Goal: Transaction & Acquisition: Purchase product/service

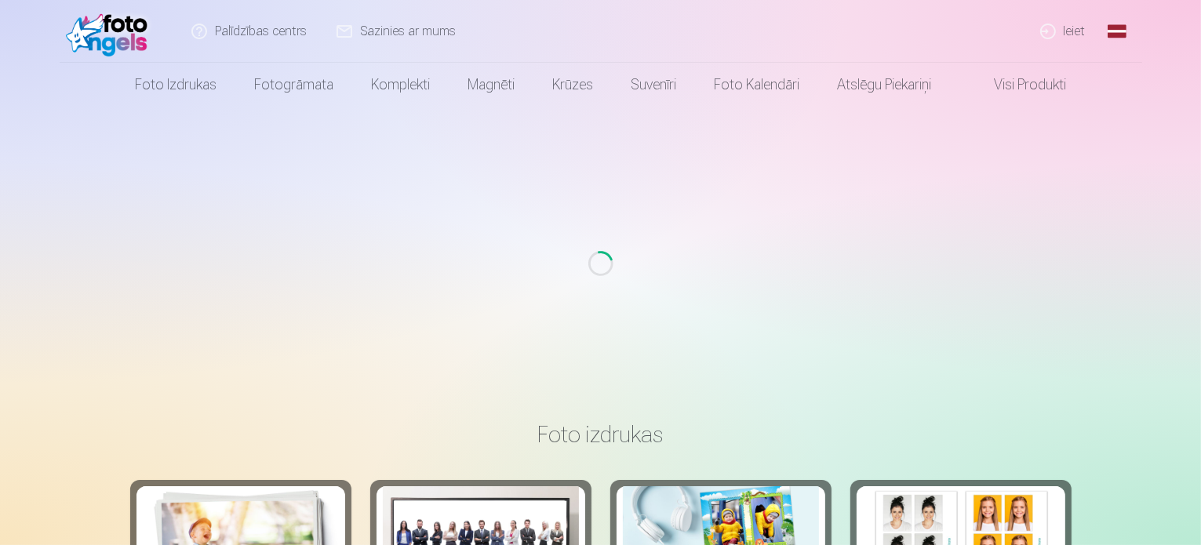
click at [1068, 29] on link "Ieiet" at bounding box center [1063, 31] width 75 height 63
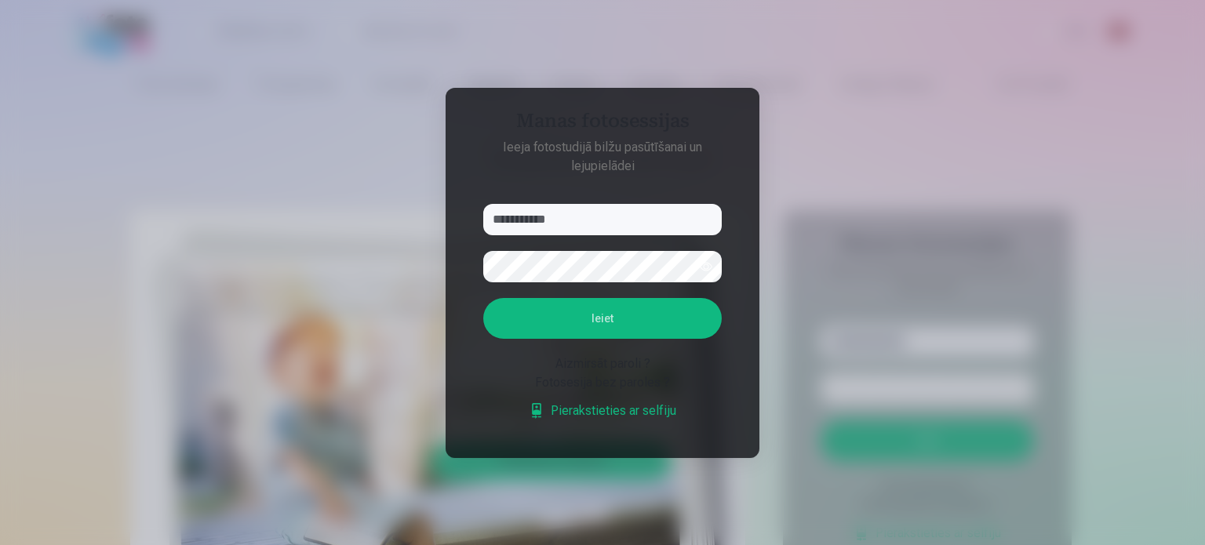
type input "**********"
click at [483, 298] on button "Ieiet" at bounding box center [602, 318] width 239 height 41
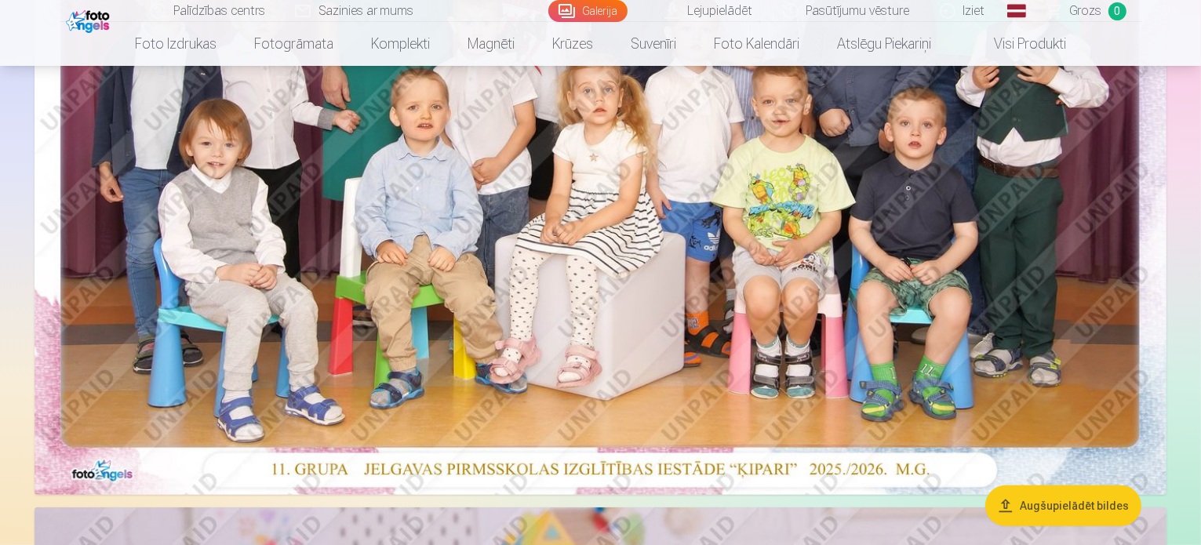
scroll to position [403, 0]
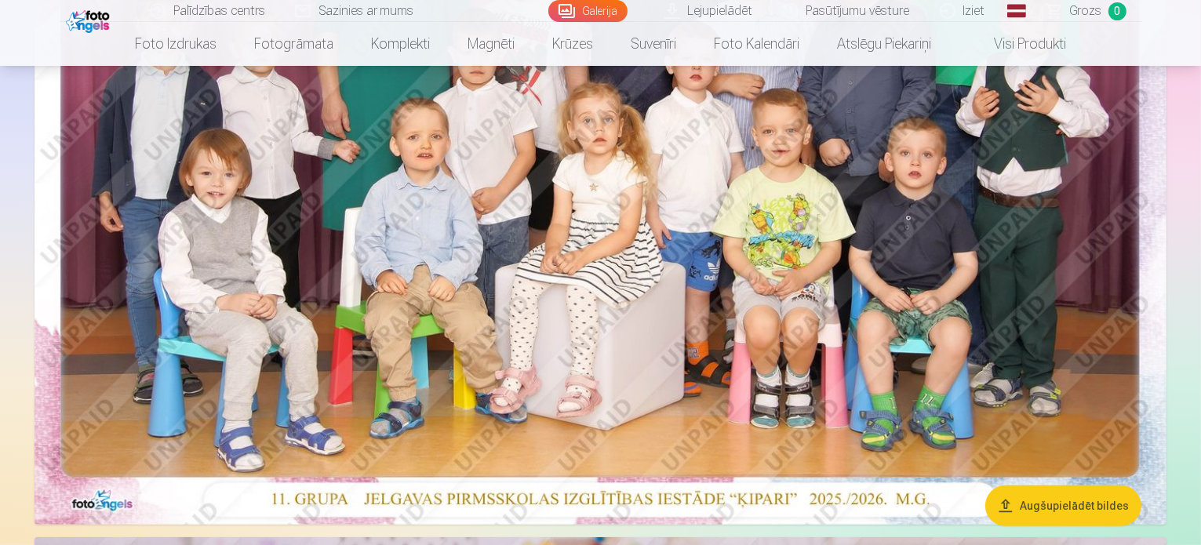
click at [1077, 499] on button "Augšupielādēt bildes" at bounding box center [1064, 506] width 156 height 41
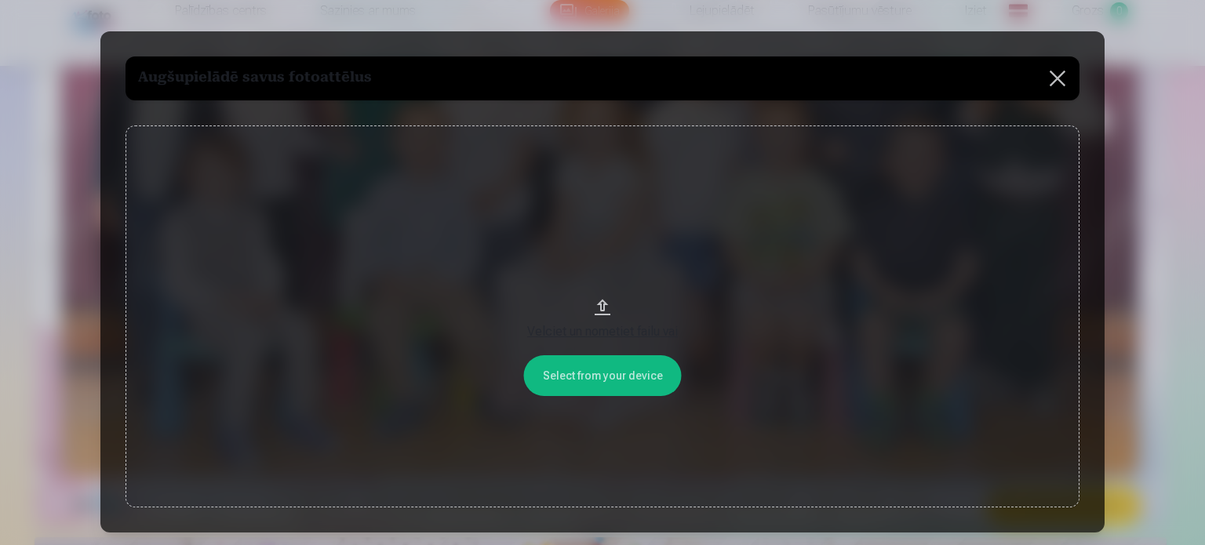
click at [1064, 76] on button at bounding box center [1058, 78] width 44 height 44
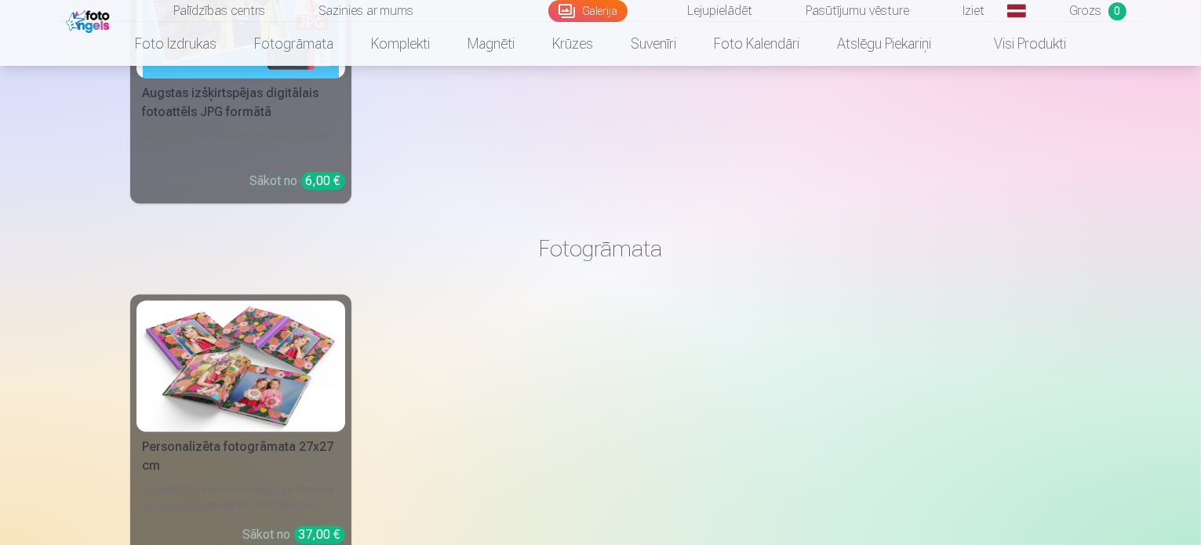
scroll to position [3110, 0]
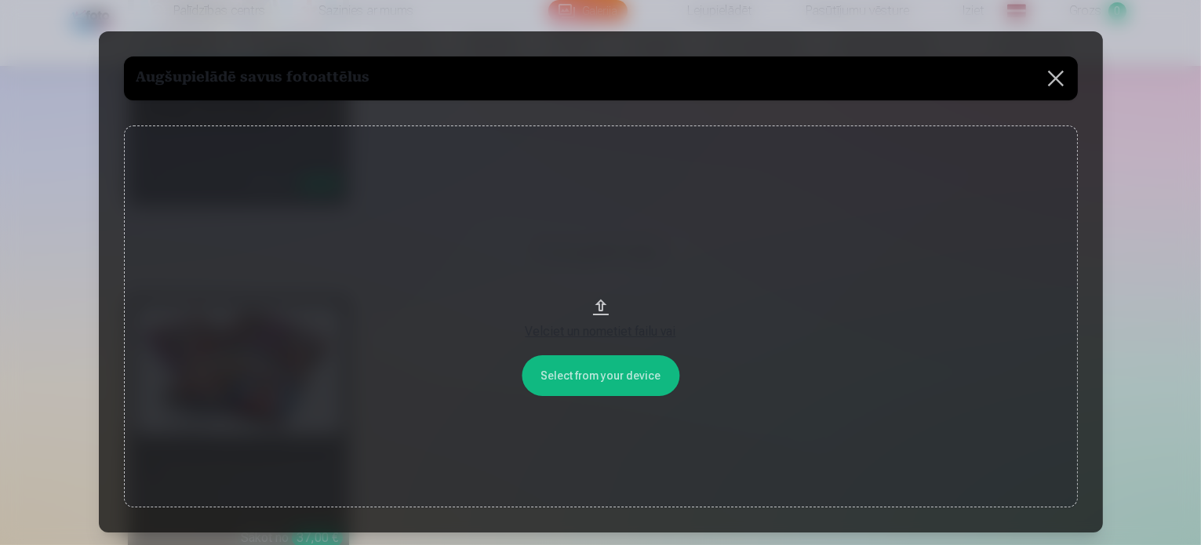
scroll to position [3119, 0]
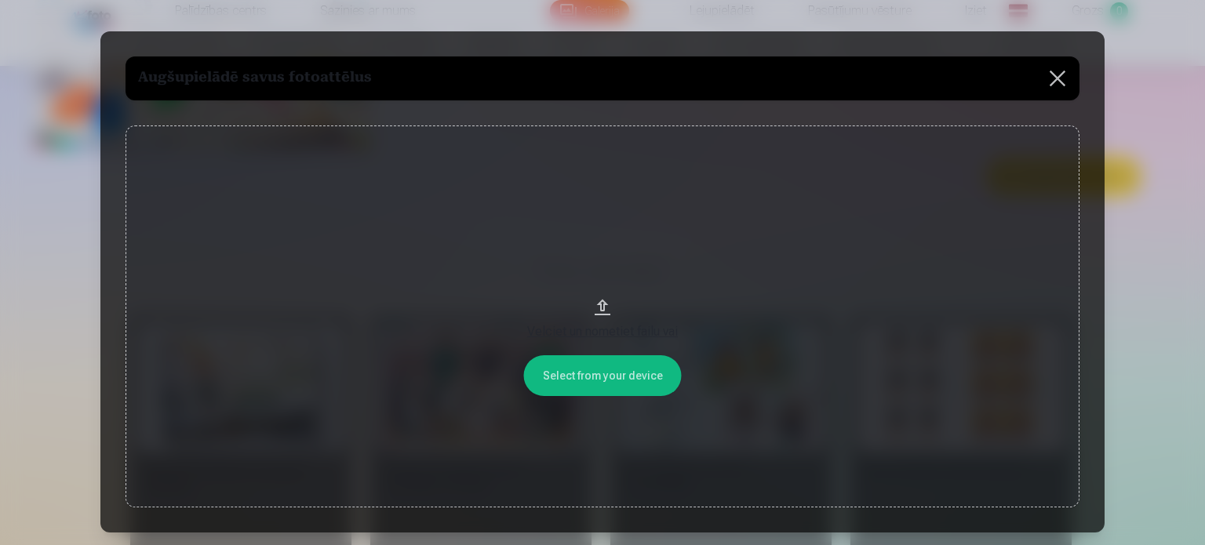
click at [640, 335] on div "Velciet un nometiet failu vai" at bounding box center [602, 331] width 923 height 19
click at [1063, 73] on button at bounding box center [1058, 78] width 44 height 44
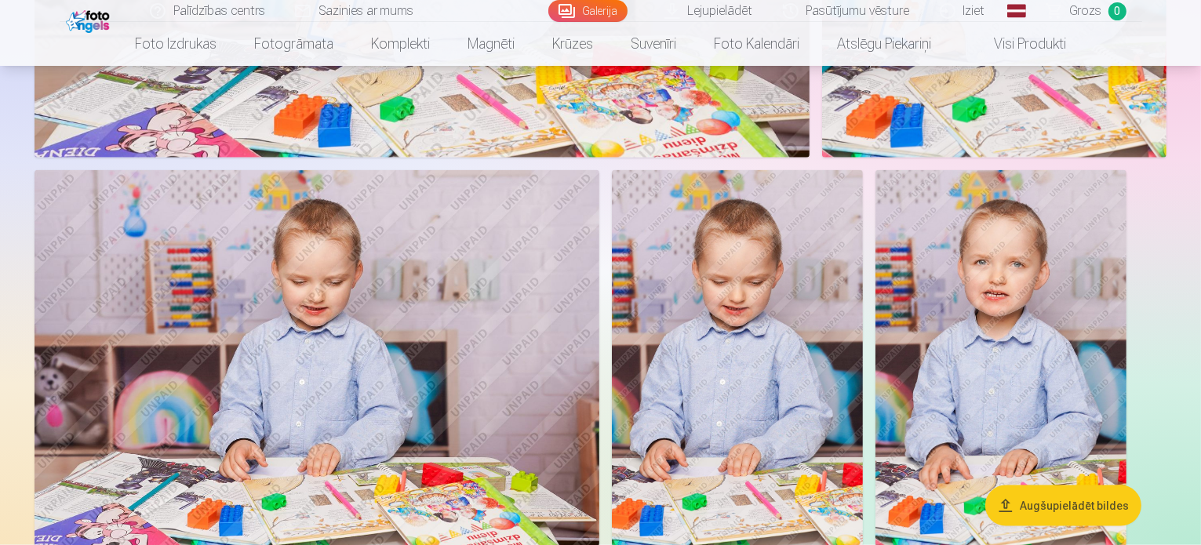
scroll to position [1929, 0]
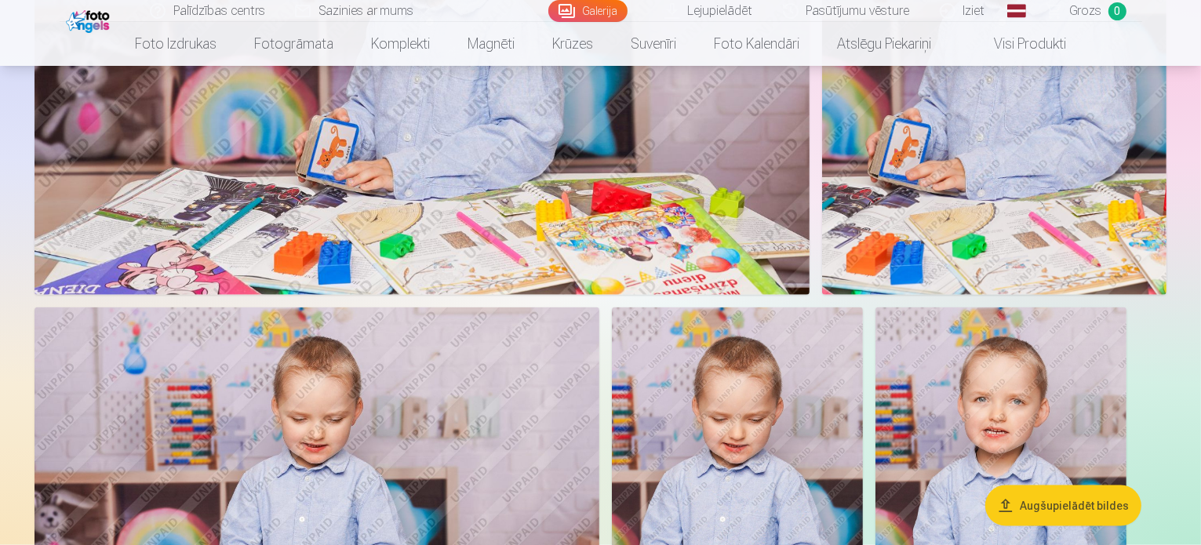
click at [701, 13] on link "Lejupielādēt" at bounding box center [709, 11] width 118 height 22
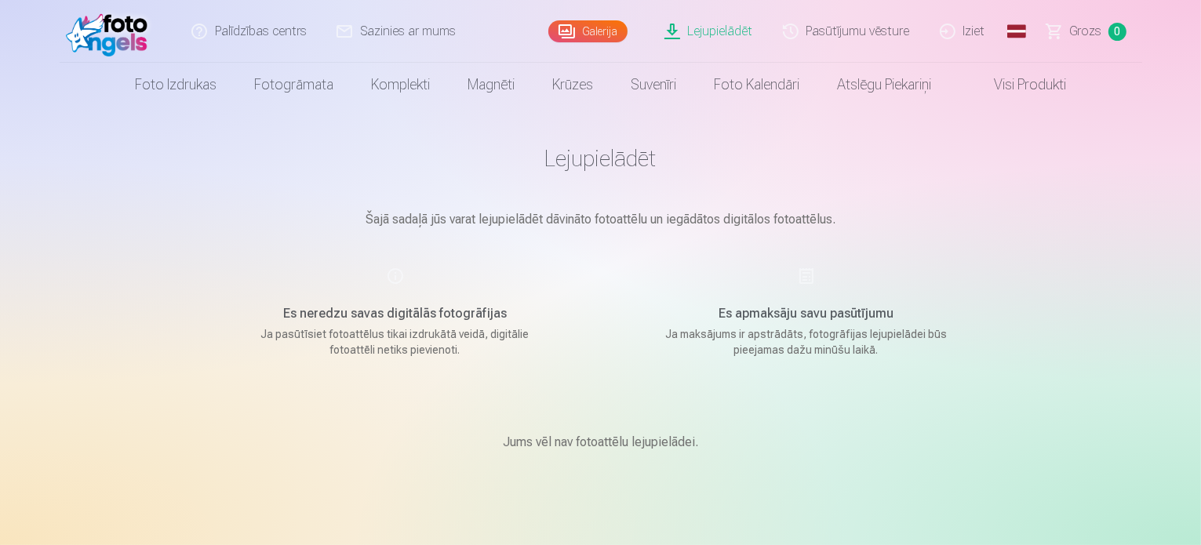
click at [882, 38] on link "Pasūtījumu vēsture" at bounding box center [847, 31] width 157 height 63
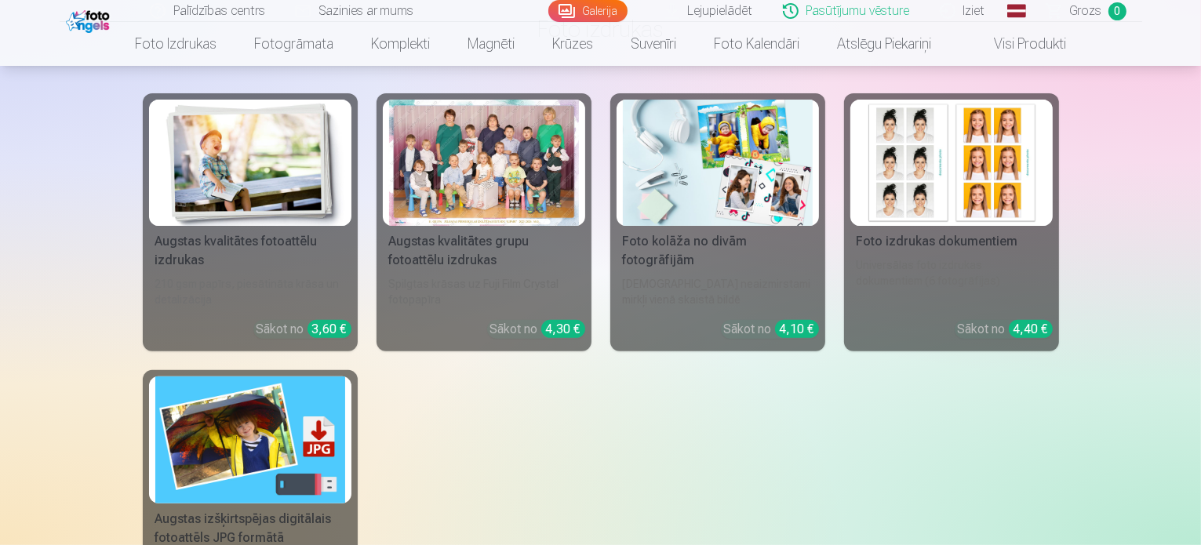
scroll to position [461, 0]
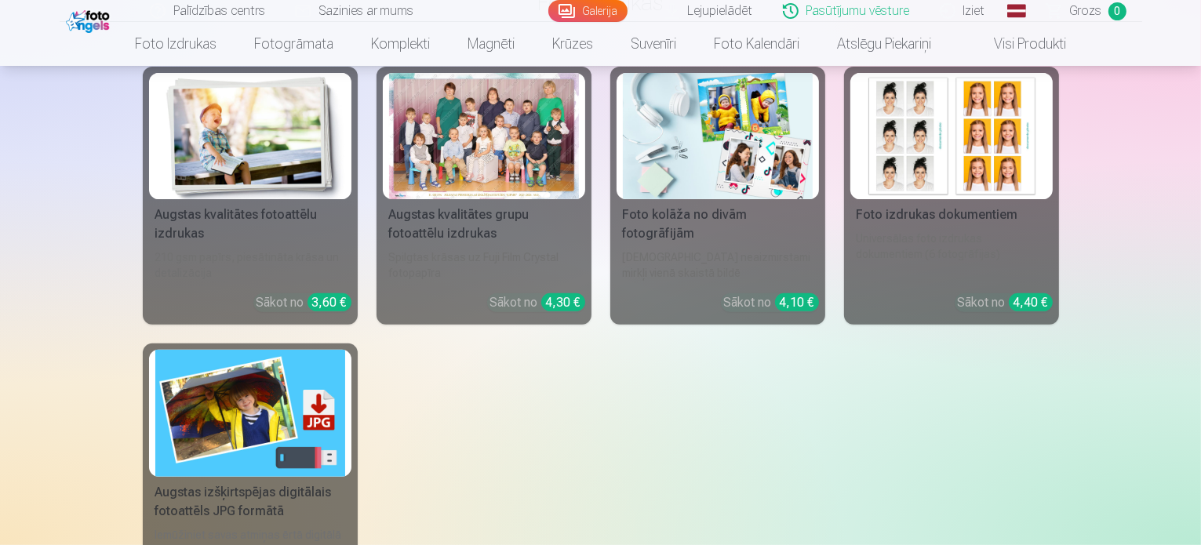
click at [559, 296] on div "4,30 €" at bounding box center [563, 302] width 44 height 18
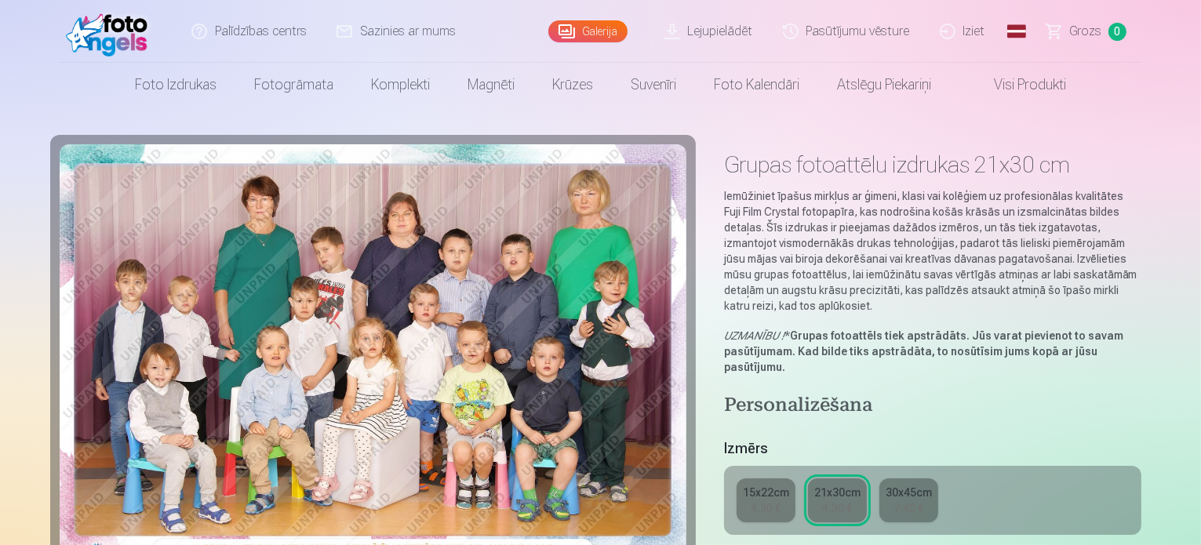
click at [768, 485] on div "15x22cm" at bounding box center [766, 493] width 46 height 16
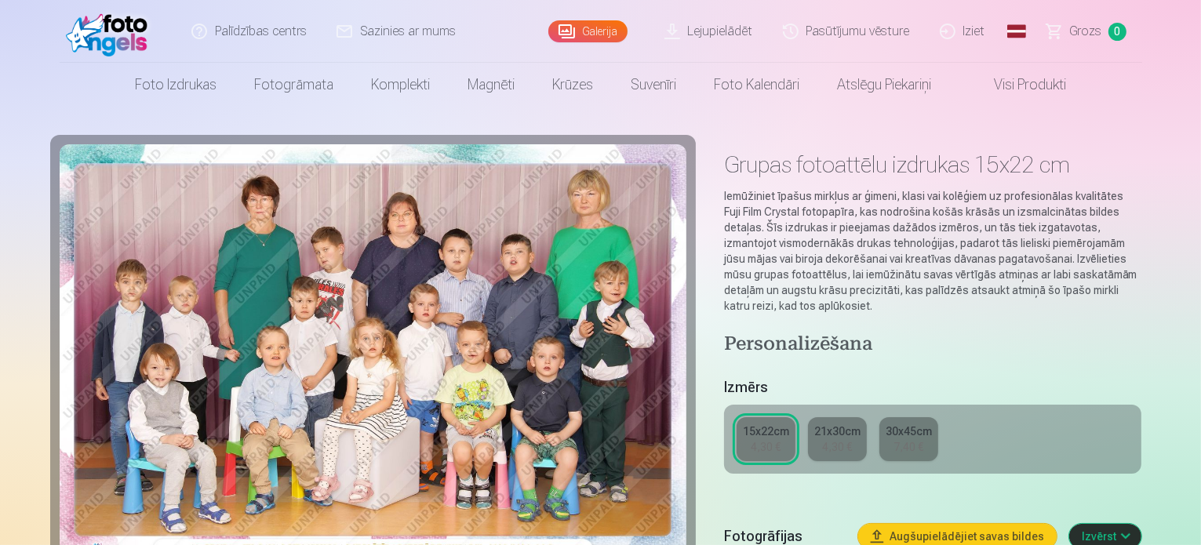
click at [847, 439] on div "4,30 €" at bounding box center [837, 447] width 30 height 16
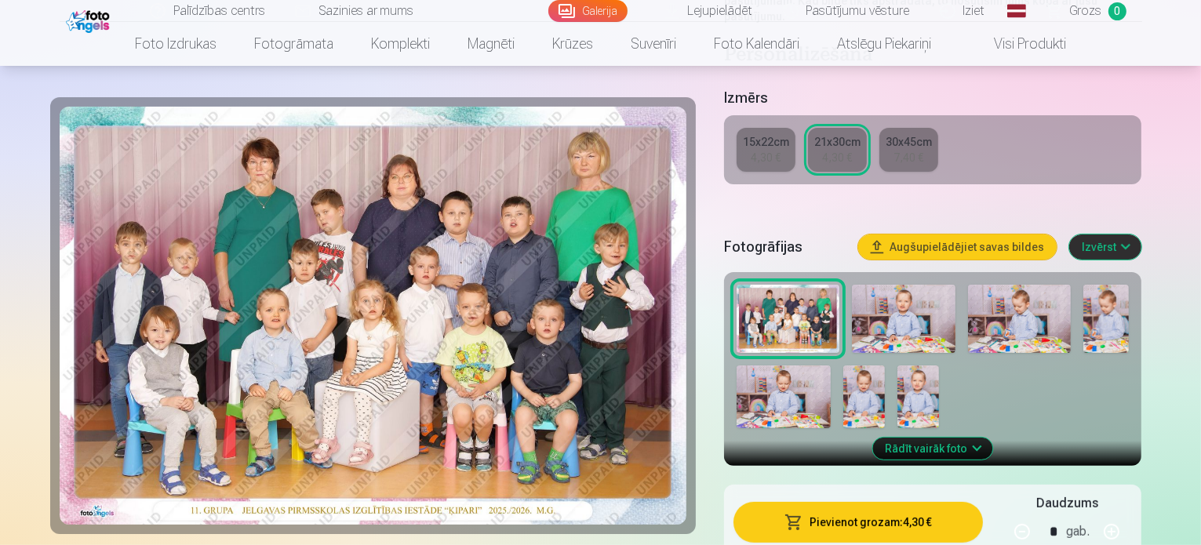
scroll to position [397, 0]
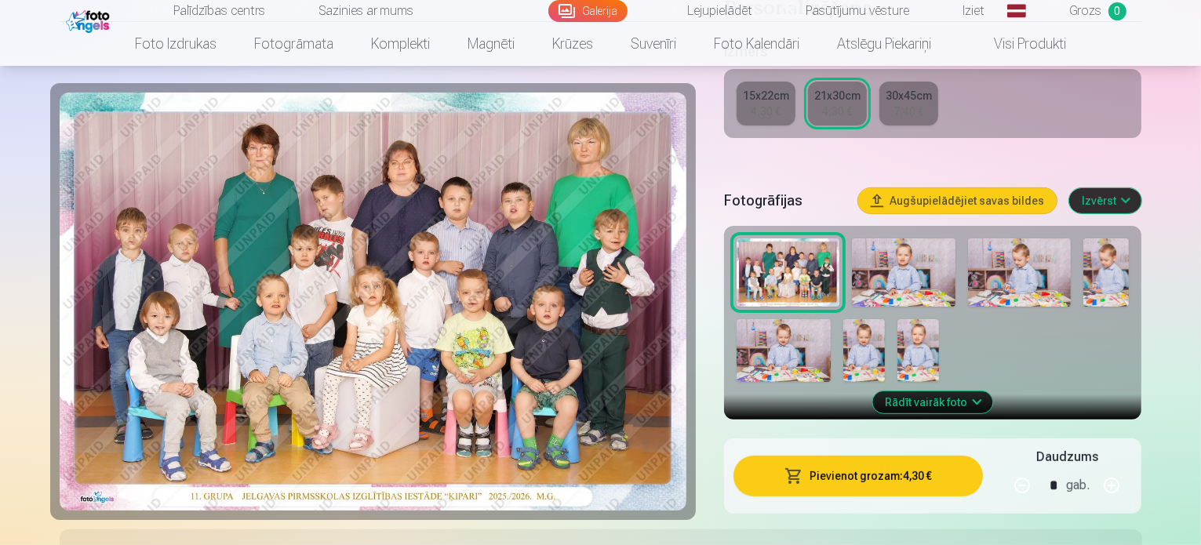
click at [942, 273] on img at bounding box center [904, 273] width 104 height 69
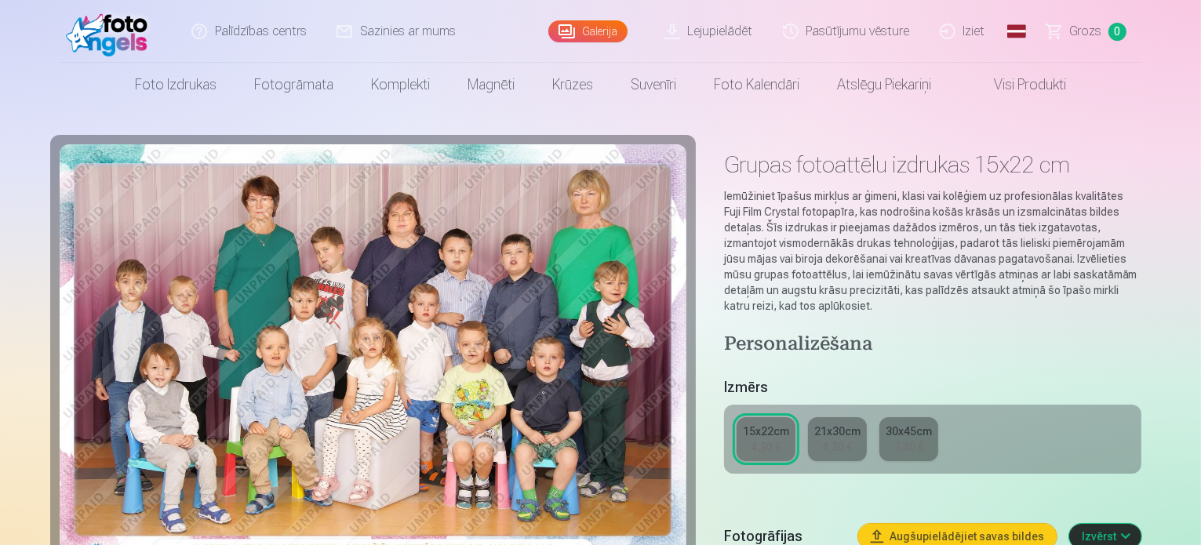
drag, startPoint x: 1200, startPoint y: 42, endPoint x: 1199, endPoint y: 50, distance: 8.7
click at [1199, 50] on header "Palīdzības centrs Sazinies ar mums Galerija Lejupielādēt Pasūtījumu vēsture Izi…" at bounding box center [600, 53] width 1201 height 107
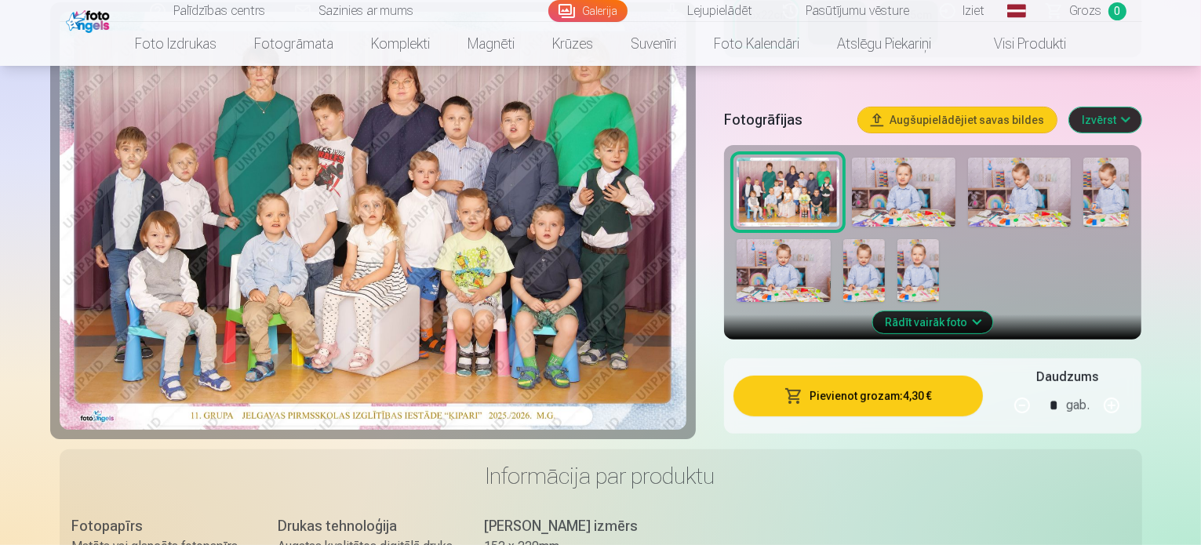
scroll to position [446, 0]
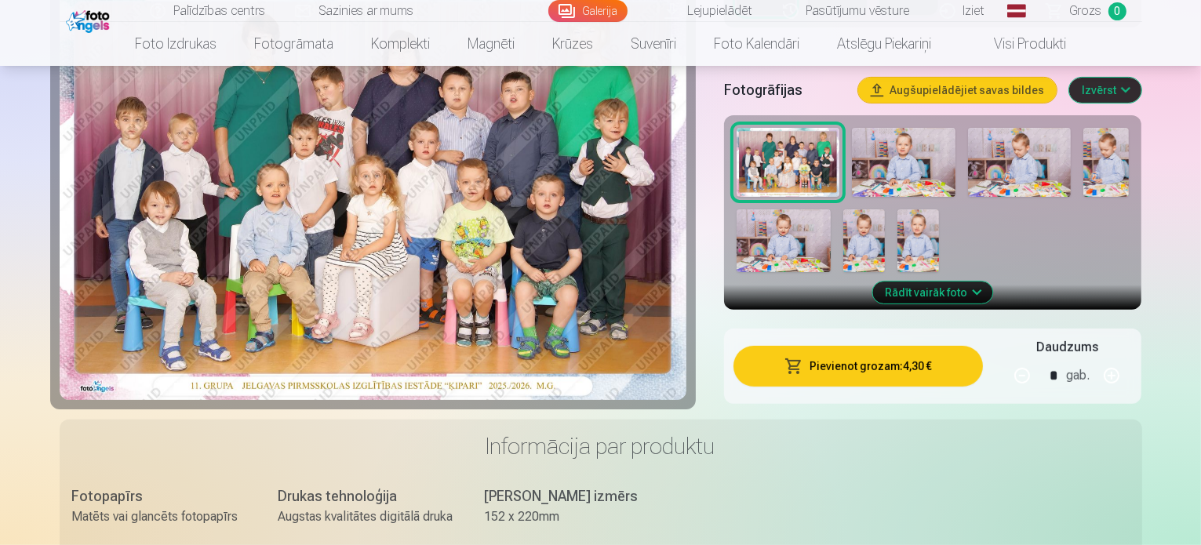
click at [959, 363] on button "Pievienot grozam : 4,30 €" at bounding box center [859, 366] width 250 height 41
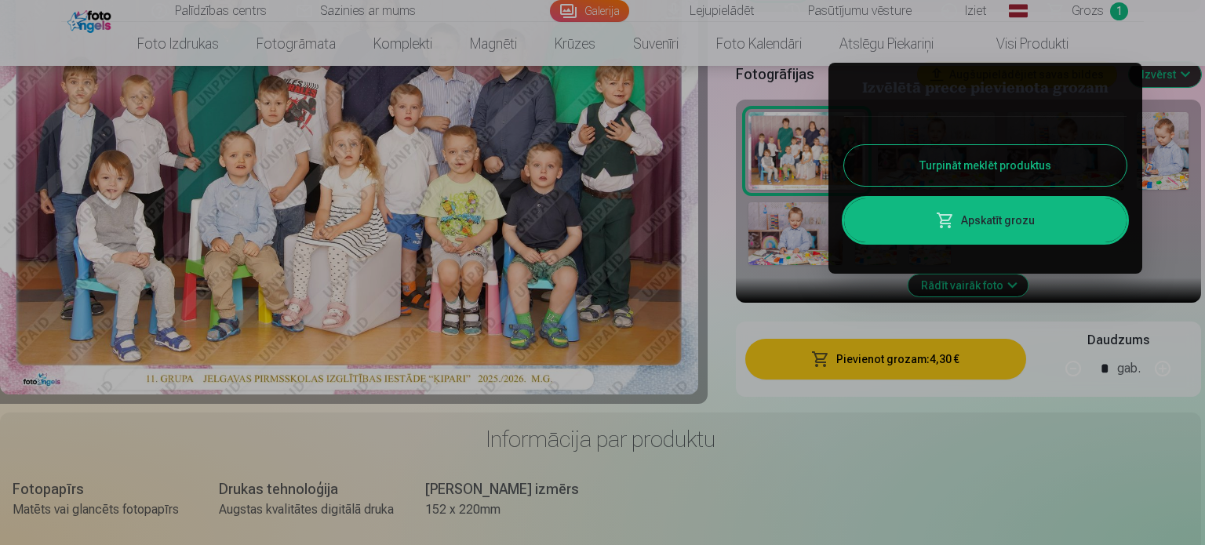
click at [974, 290] on div at bounding box center [602, 272] width 1205 height 545
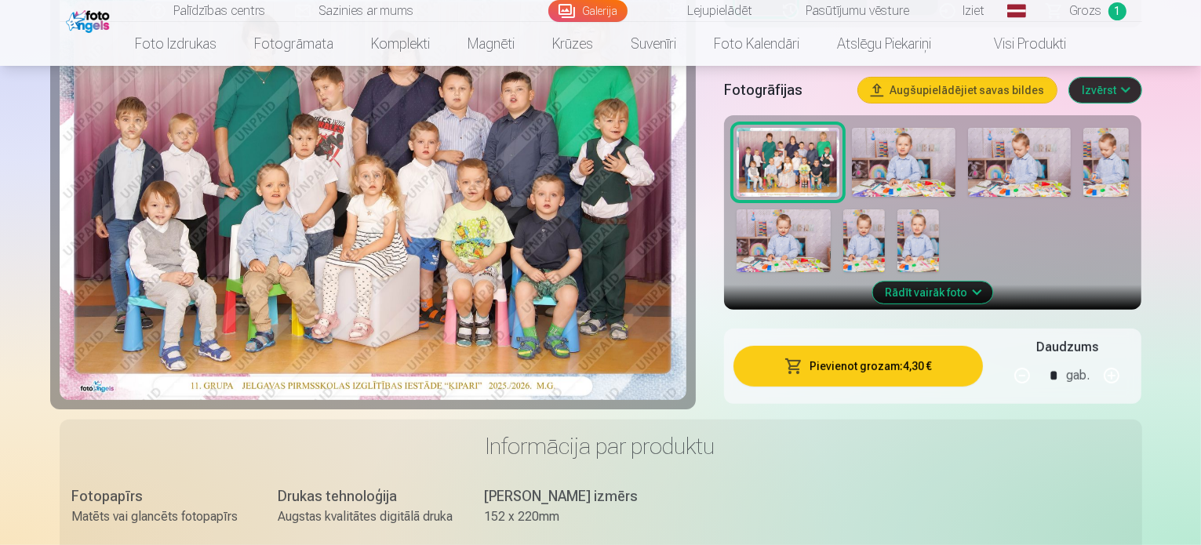
click at [974, 290] on button "Rādīt vairāk foto" at bounding box center [933, 293] width 120 height 22
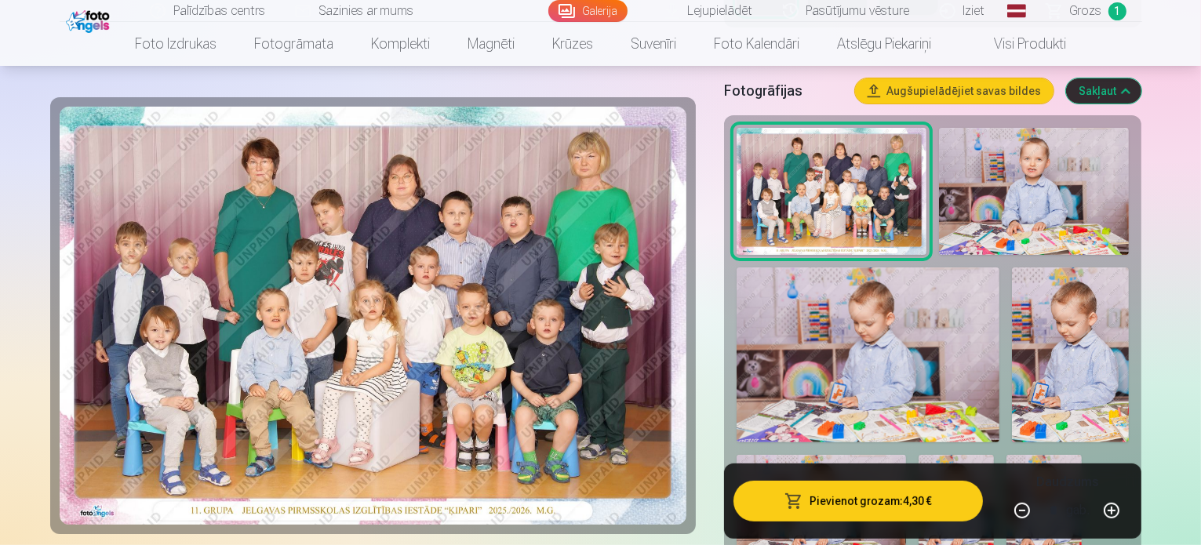
click at [1105, 216] on img at bounding box center [1034, 191] width 191 height 127
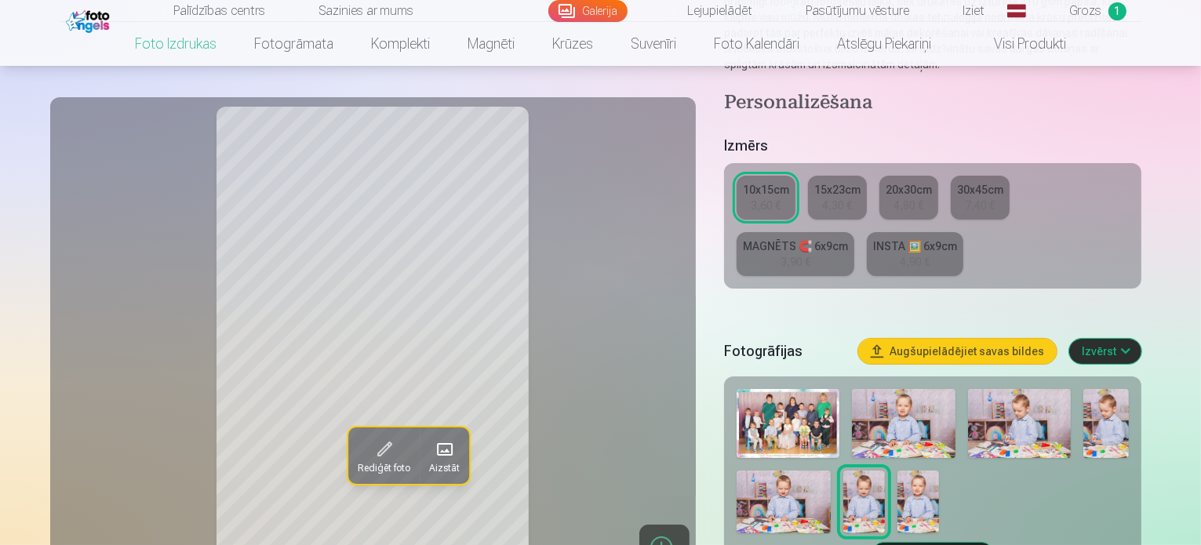
scroll to position [238, 0]
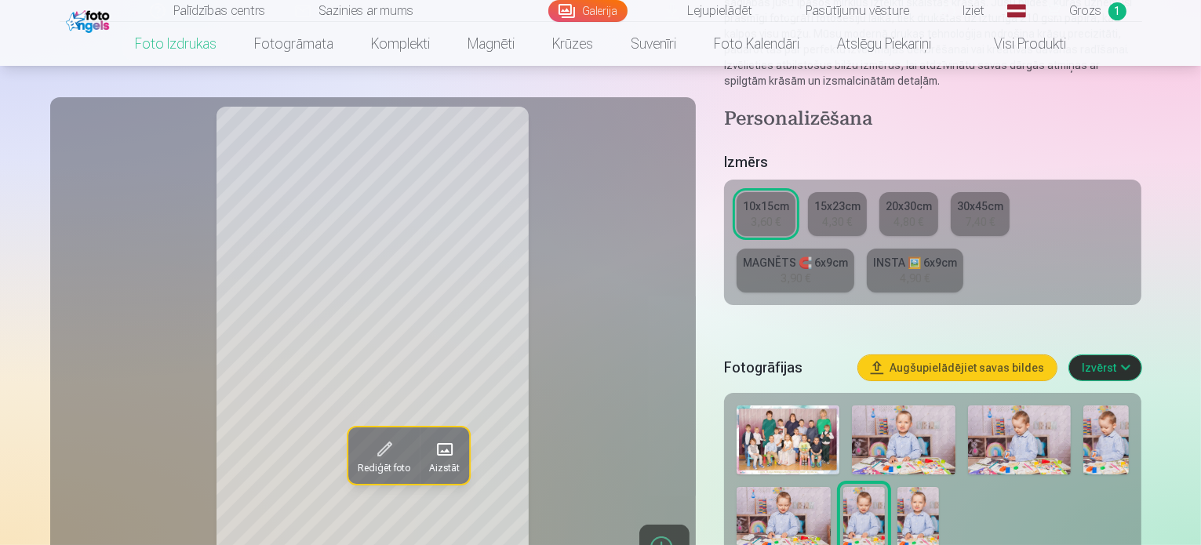
click at [933, 487] on img at bounding box center [919, 518] width 42 height 63
click at [1129, 406] on img at bounding box center [1107, 440] width 46 height 69
click at [916, 406] on img at bounding box center [904, 440] width 104 height 69
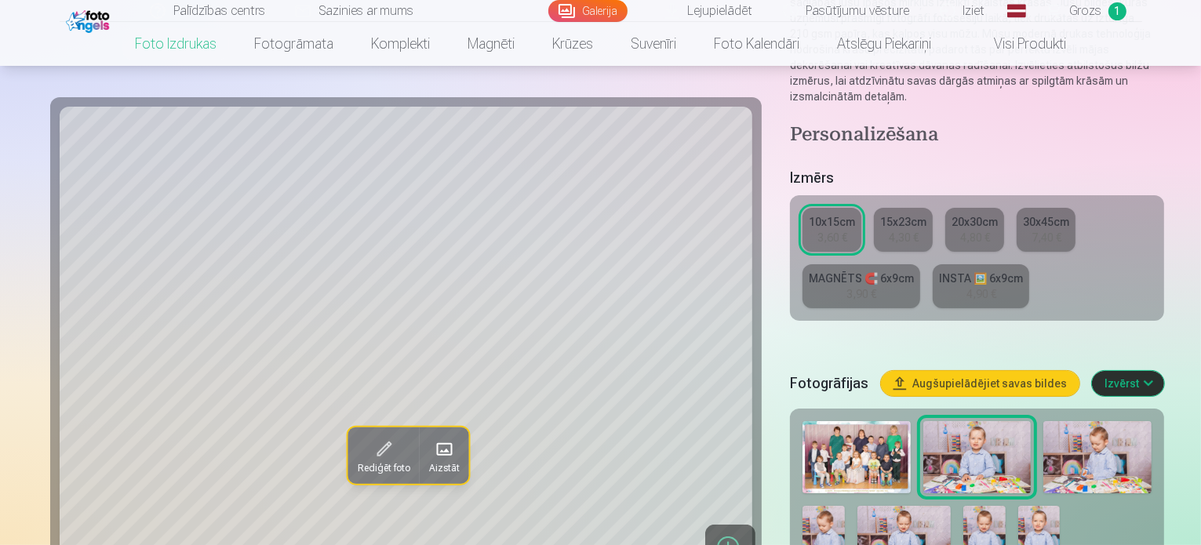
click at [858, 506] on img at bounding box center [905, 537] width 94 height 63
click at [955, 421] on img at bounding box center [978, 457] width 108 height 72
click at [1058, 421] on img at bounding box center [1098, 457] width 108 height 72
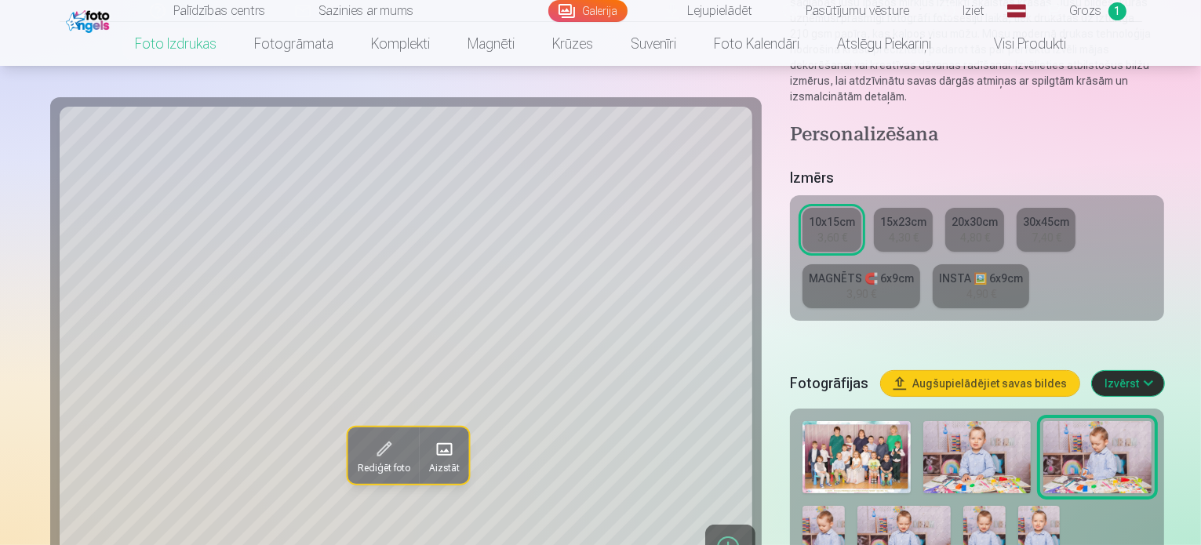
click at [844, 506] on img at bounding box center [824, 537] width 42 height 63
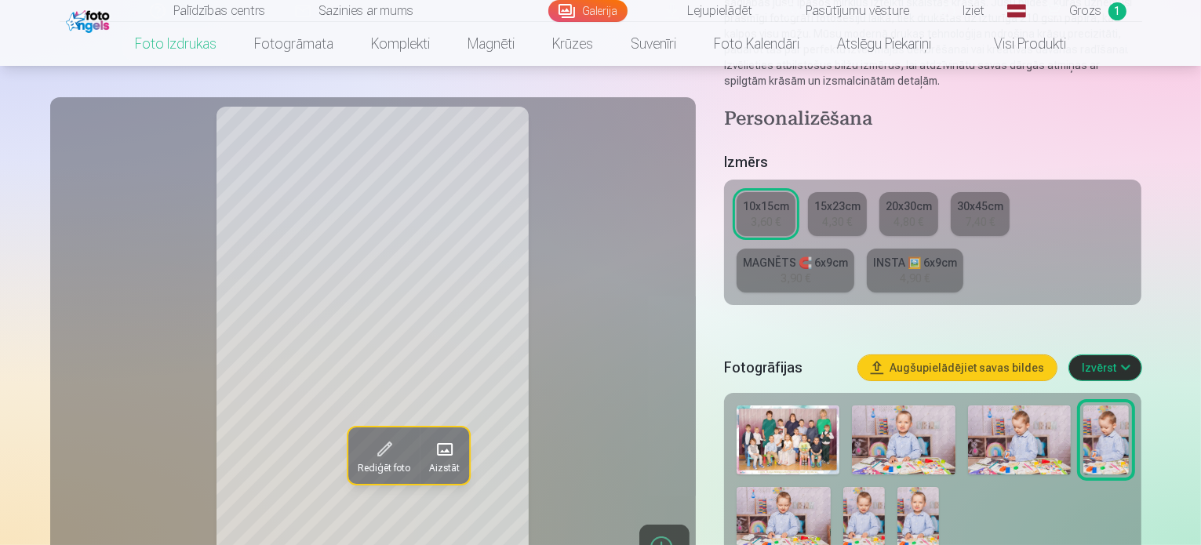
click at [935, 487] on img at bounding box center [919, 518] width 42 height 63
click at [854, 249] on link "MAGNĒTS 🧲 6x9cm 3,90 €" at bounding box center [796, 271] width 118 height 44
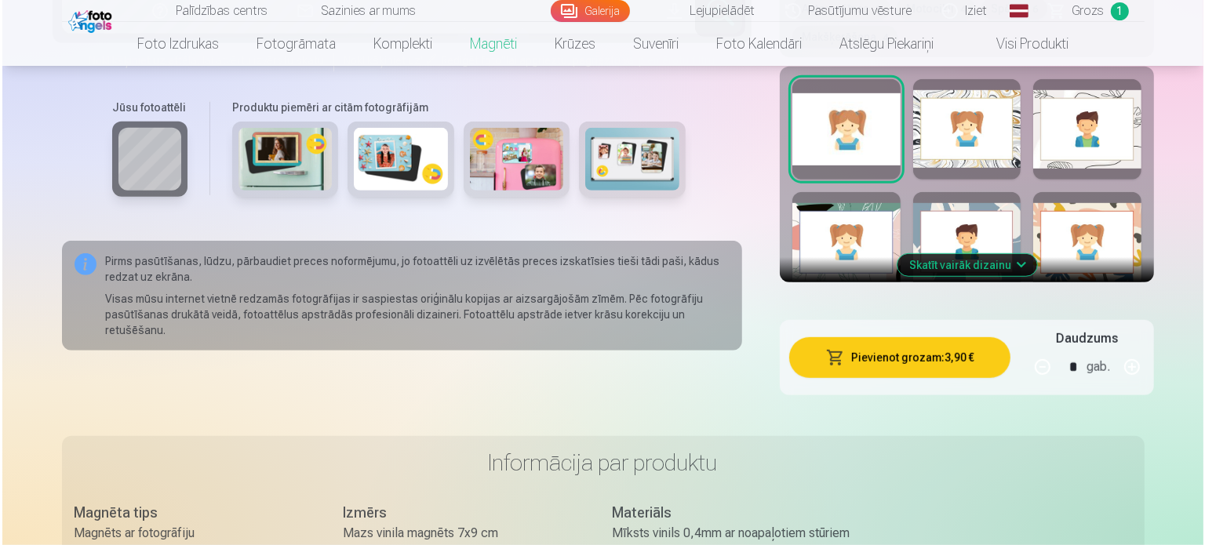
scroll to position [1022, 0]
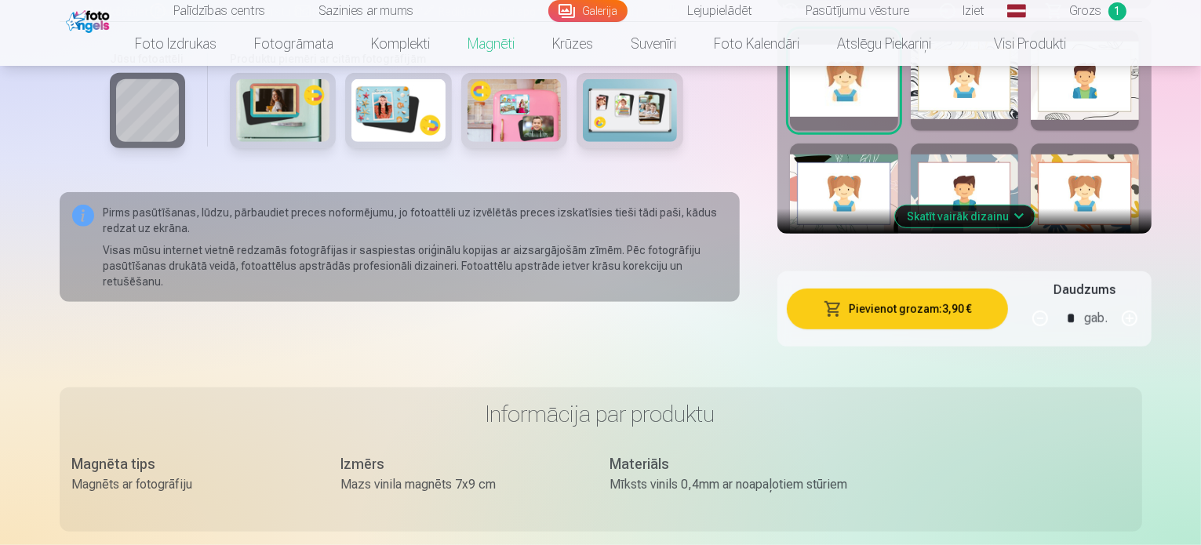
click at [922, 289] on button "Pievienot grozam : 3,90 €" at bounding box center [897, 309] width 221 height 41
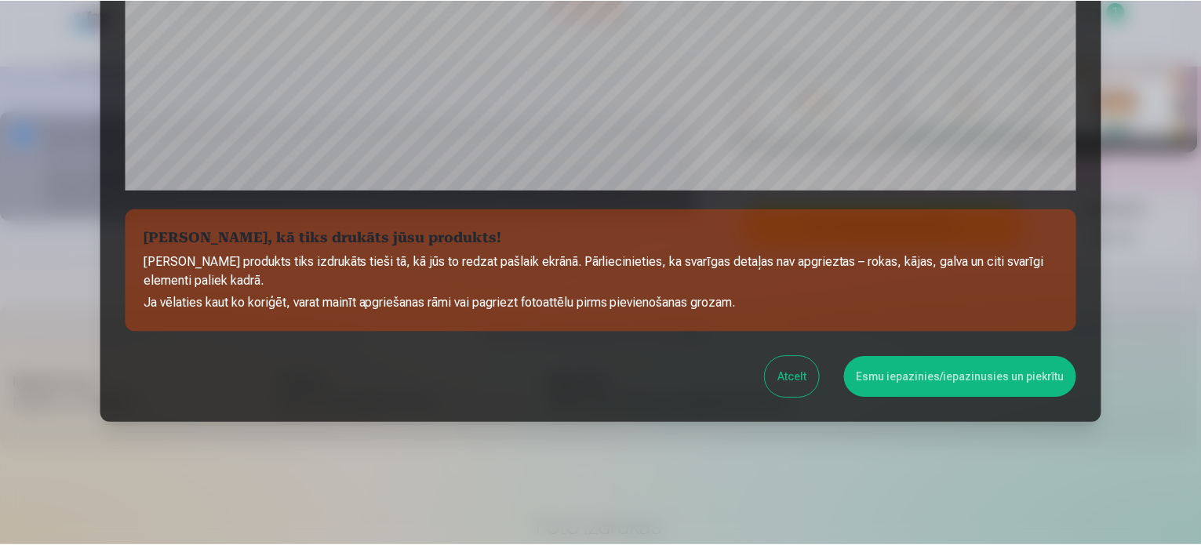
scroll to position [584, 0]
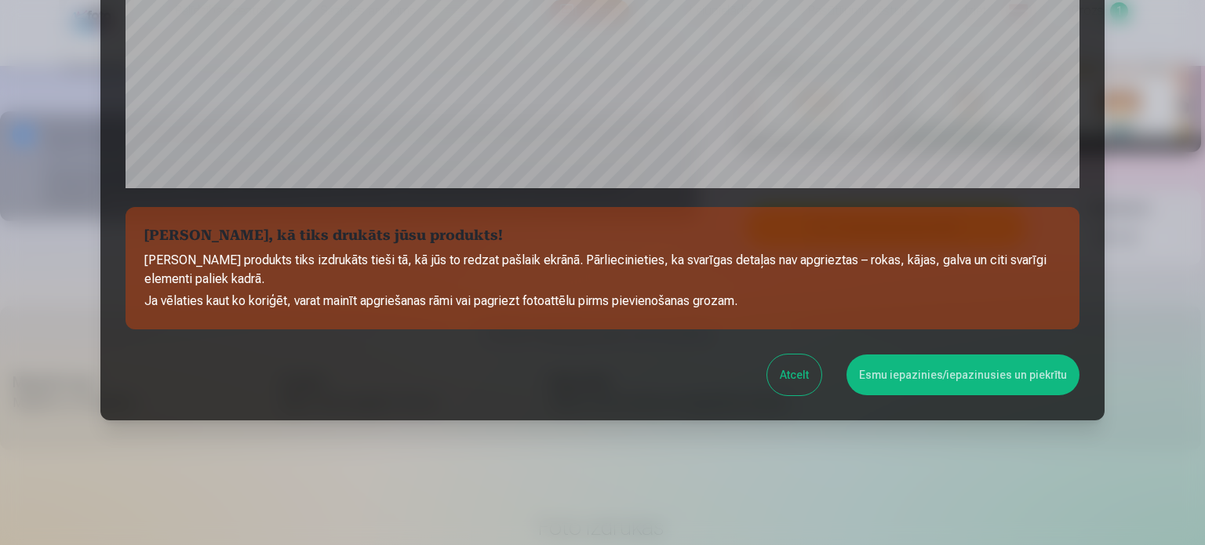
click at [967, 366] on button "Esmu iepazinies/iepazinusies un piekrītu" at bounding box center [963, 375] width 233 height 41
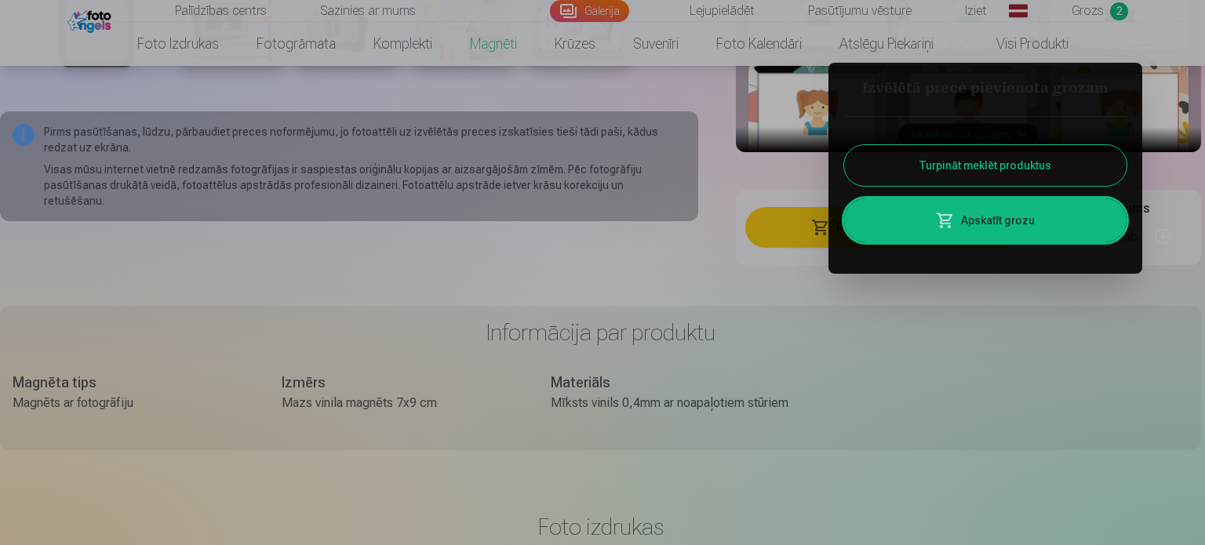
click at [1073, 304] on div at bounding box center [602, 272] width 1205 height 545
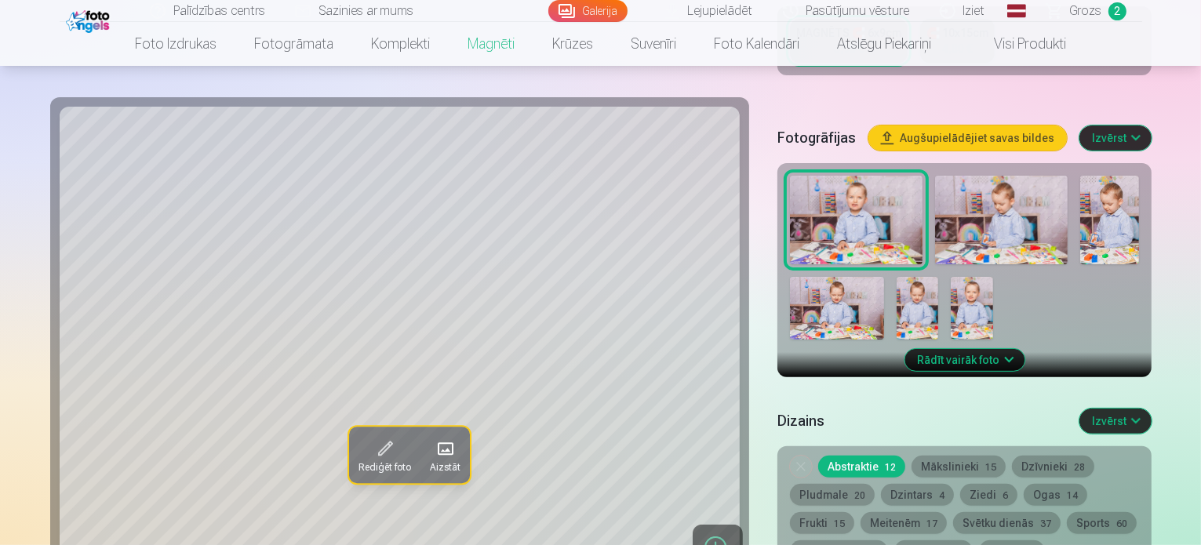
scroll to position [421, 0]
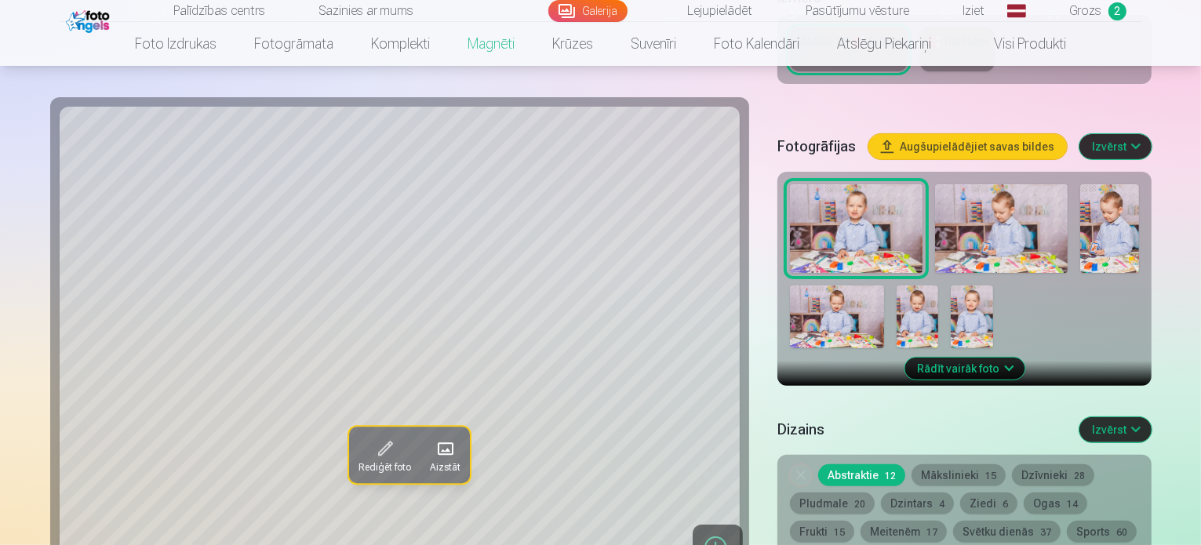
click at [935, 184] on img at bounding box center [1001, 228] width 133 height 89
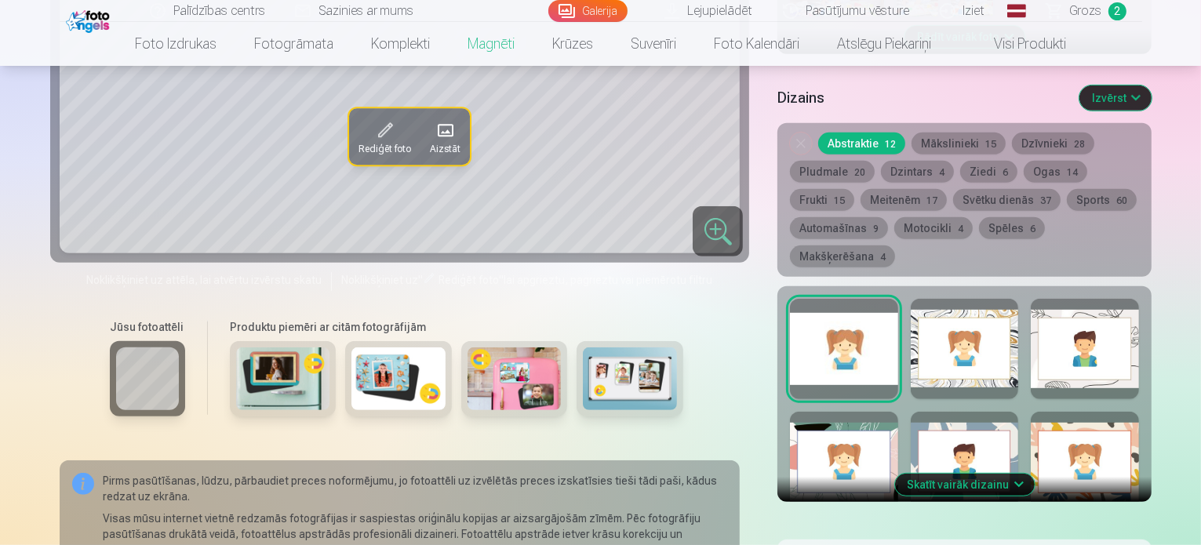
scroll to position [713, 0]
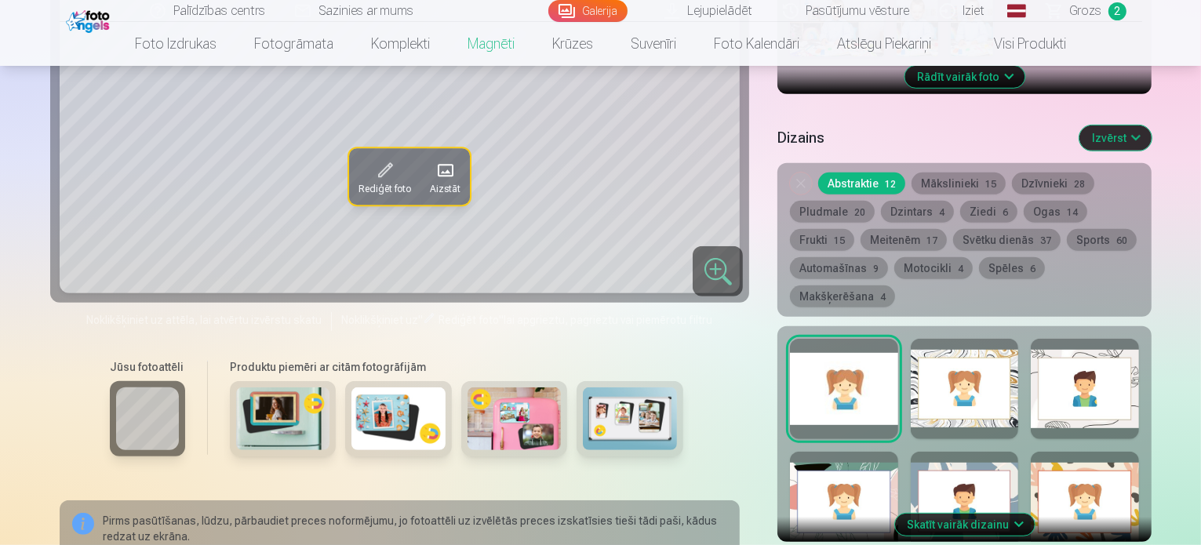
click at [583, 388] on img at bounding box center [630, 419] width 94 height 63
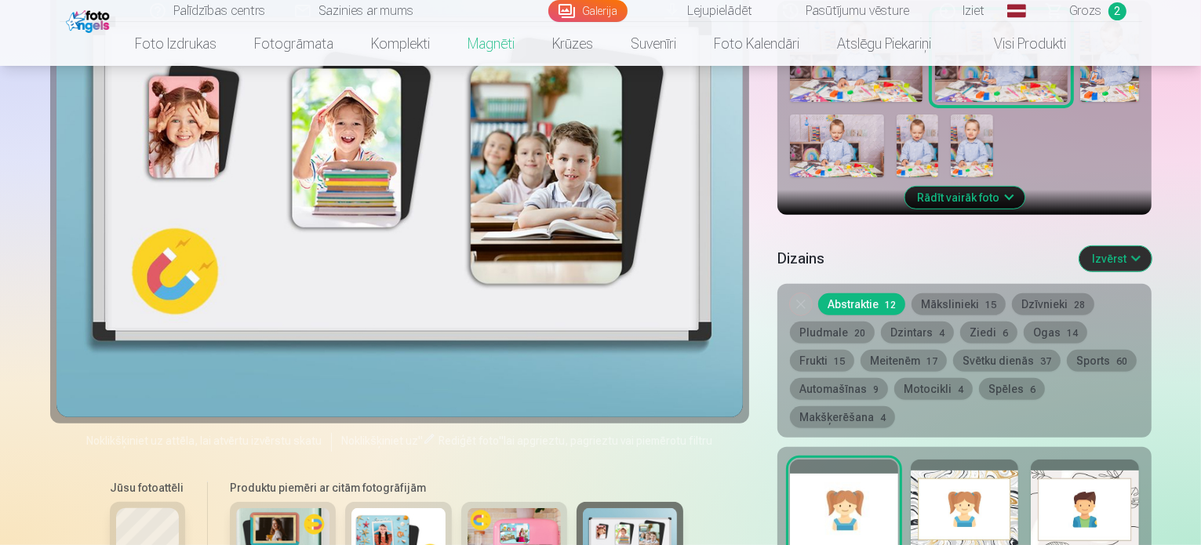
scroll to position [599, 0]
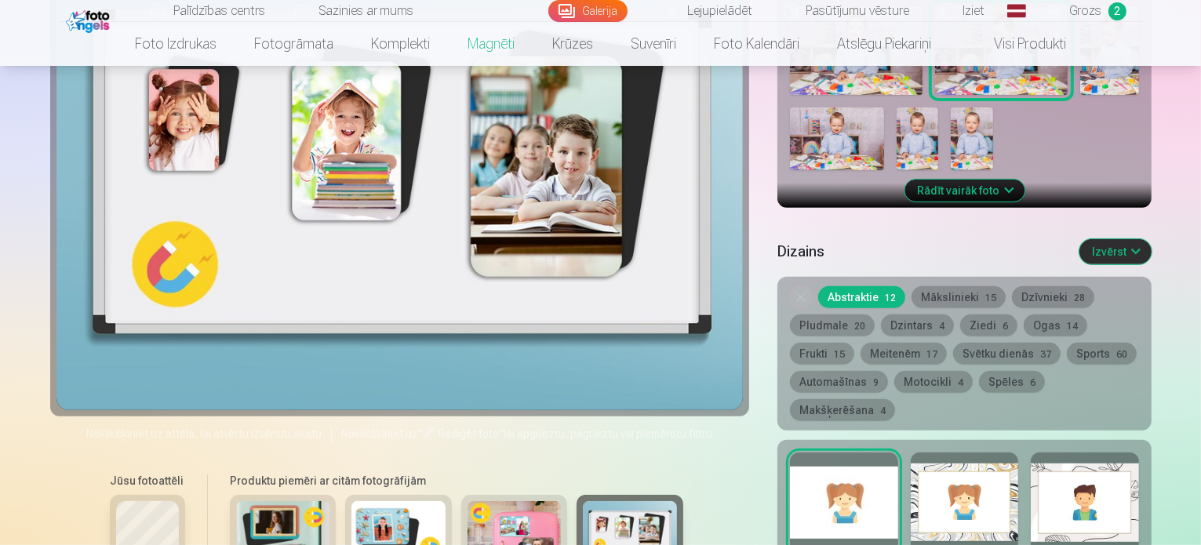
click at [468, 502] on img at bounding box center [515, 533] width 94 height 63
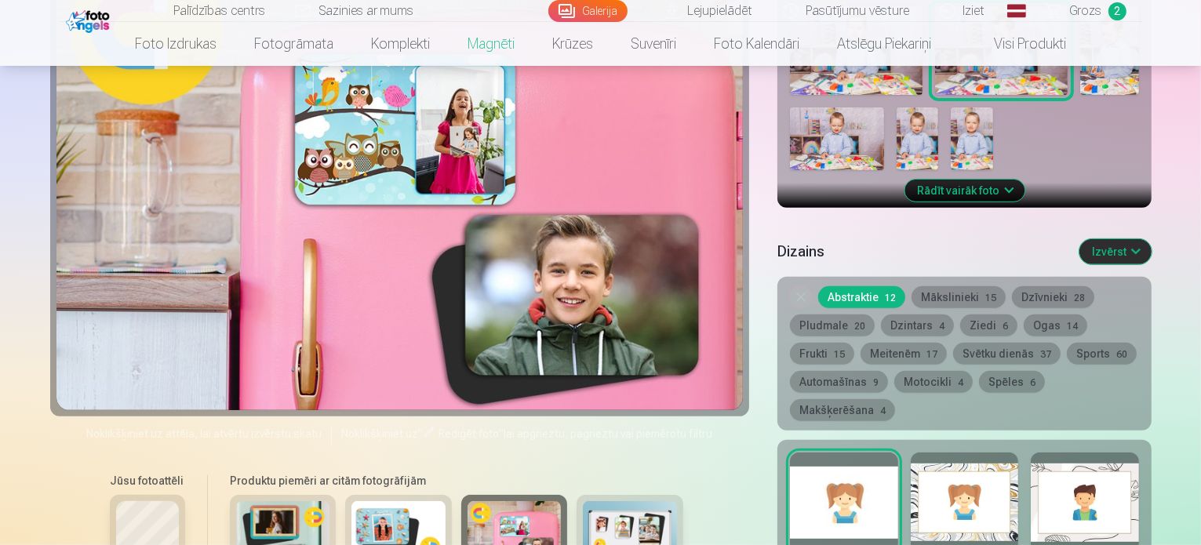
click at [352, 502] on img at bounding box center [399, 533] width 94 height 63
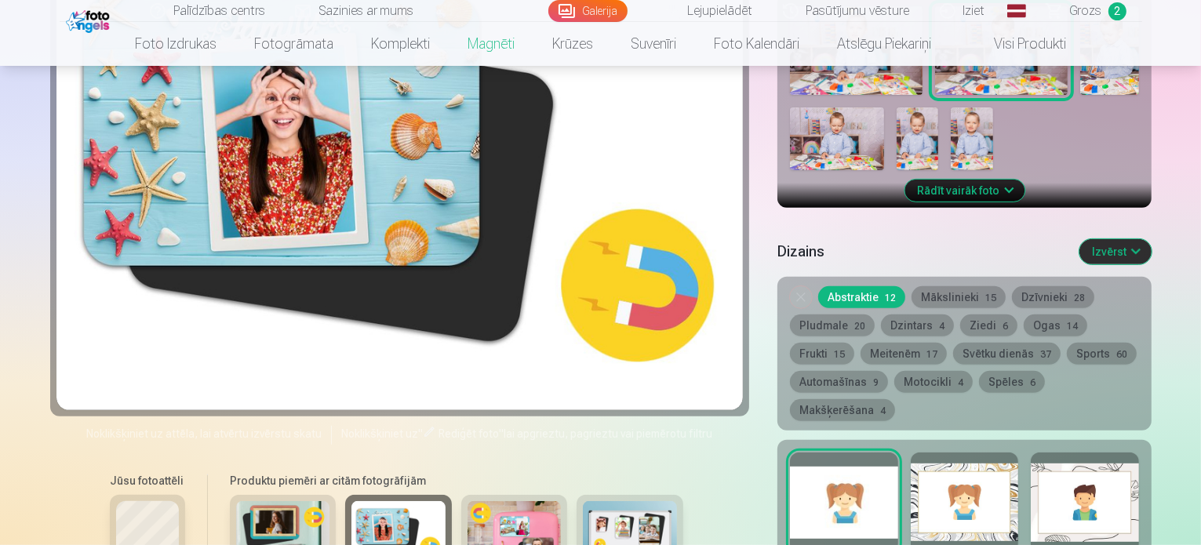
click at [251, 502] on img at bounding box center [283, 533] width 94 height 63
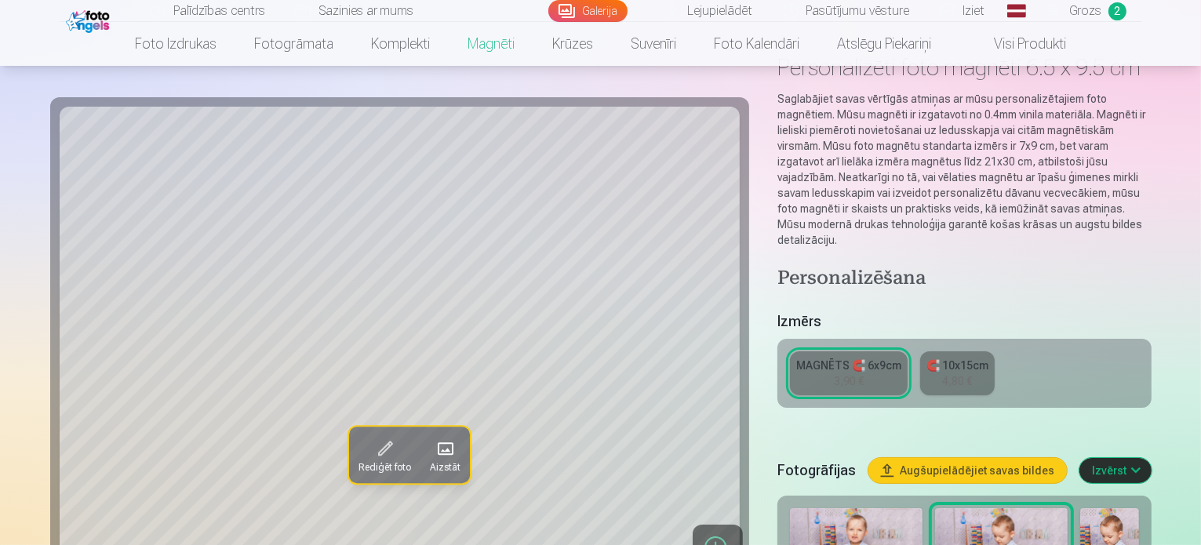
scroll to position [105, 0]
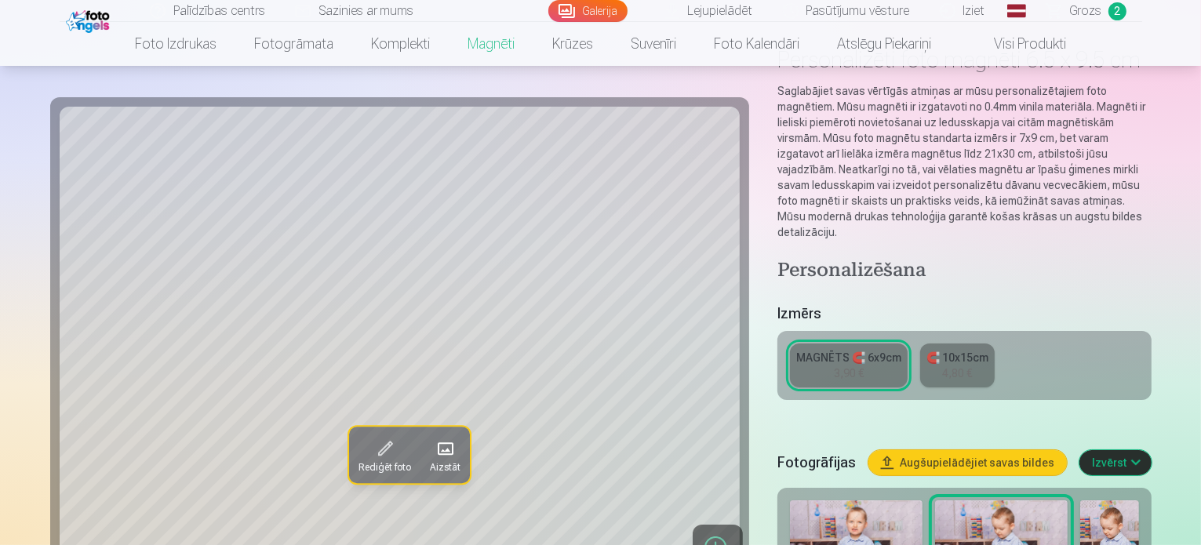
drag, startPoint x: 1197, startPoint y: 46, endPoint x: 1198, endPoint y: 24, distance: 22.0
click at [1198, 24] on nav "Foto izdrukas Augstas kvalitātes fotoattēlu izdrukas 210 gsm papīrs, piesātināt…" at bounding box center [600, 44] width 1201 height 44
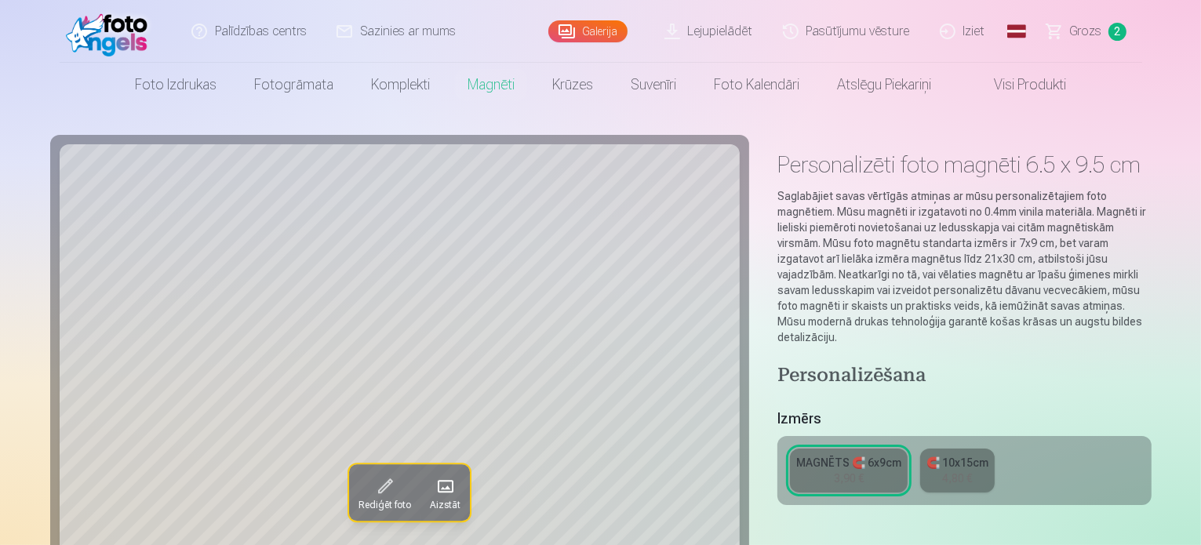
click at [1092, 34] on span "Grozs" at bounding box center [1086, 31] width 32 height 19
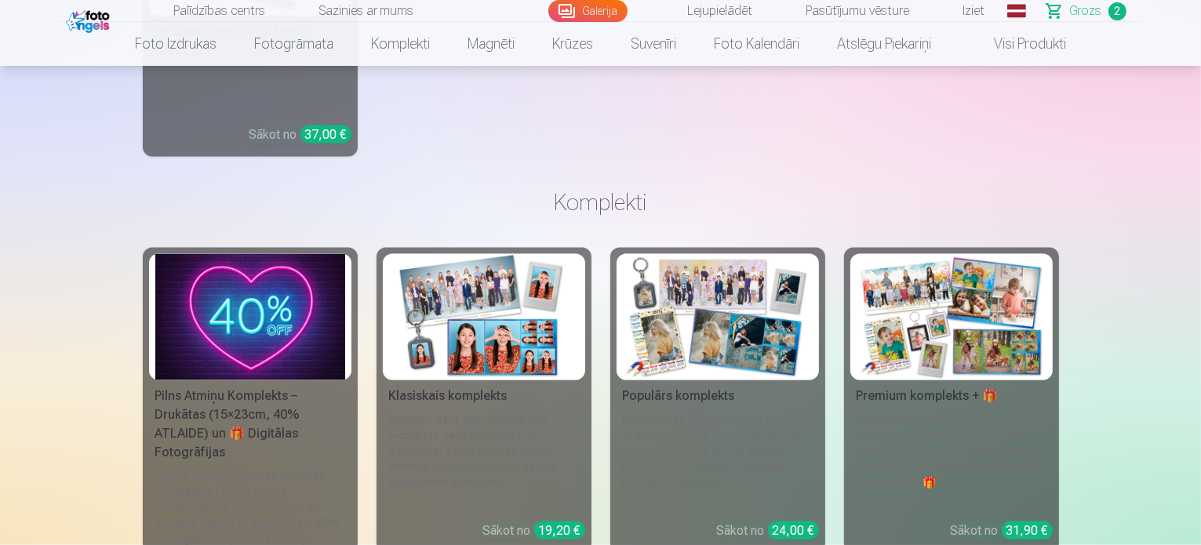
scroll to position [2352, 0]
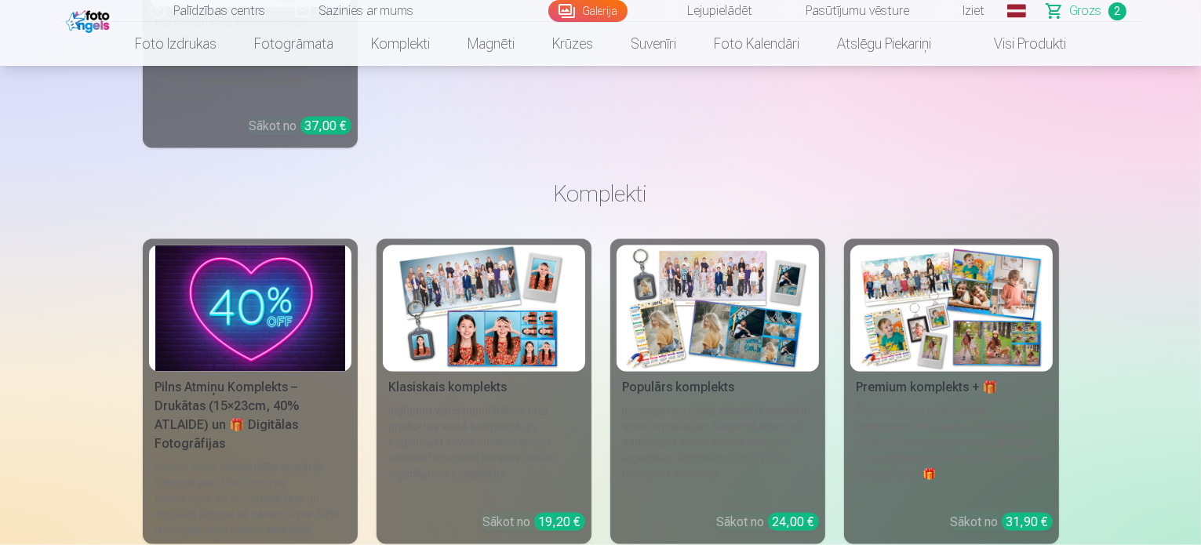
click at [518, 305] on img at bounding box center [484, 309] width 190 height 126
